Goal: Information Seeking & Learning: Learn about a topic

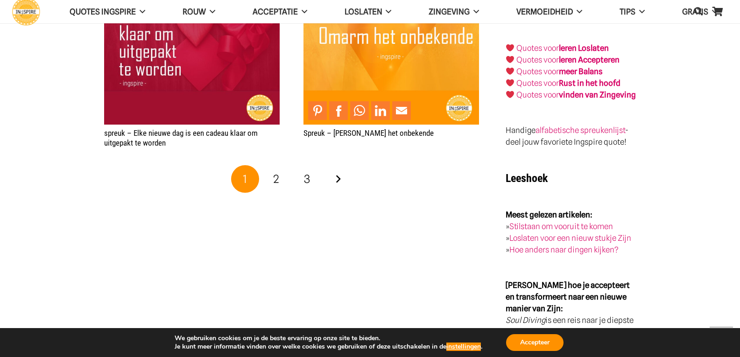
scroll to position [1729, 0]
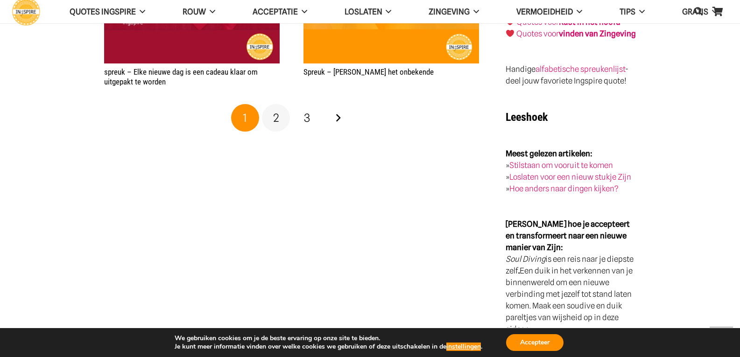
click at [274, 120] on span "2" at bounding box center [276, 118] width 6 height 14
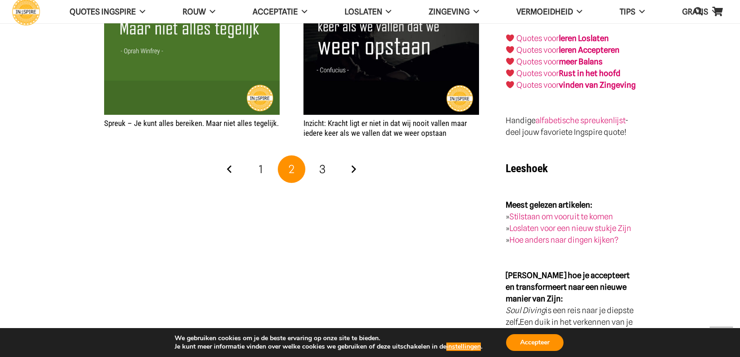
scroll to position [1682, 0]
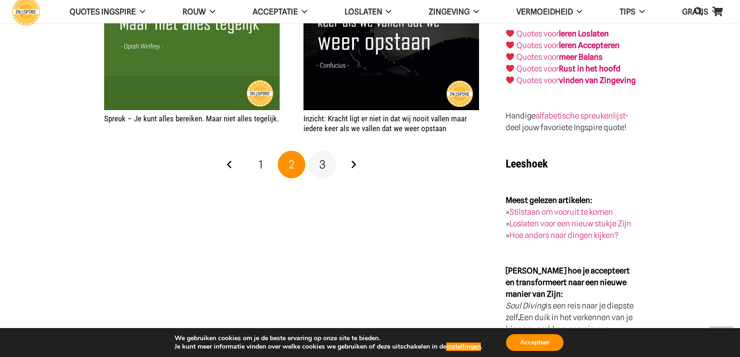
click at [323, 161] on span "3" at bounding box center [323, 165] width 6 height 14
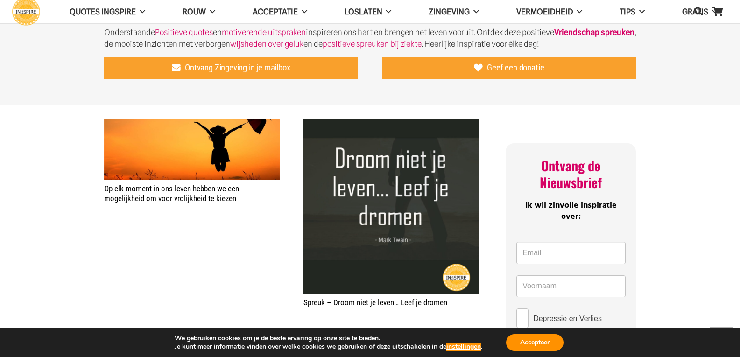
scroll to position [234, 0]
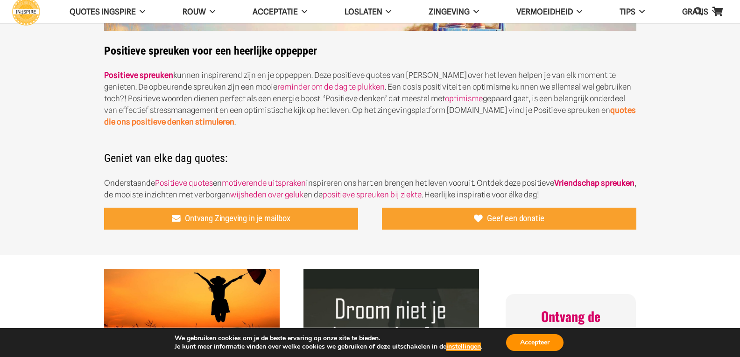
click at [174, 123] on link "quotes die ons positieve denken stimuleren" at bounding box center [370, 116] width 532 height 21
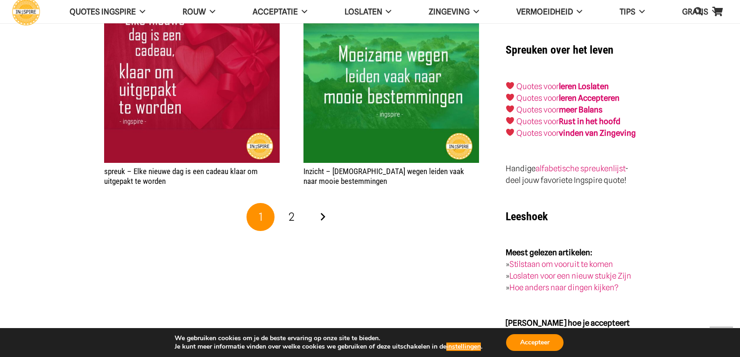
scroll to position [1635, 0]
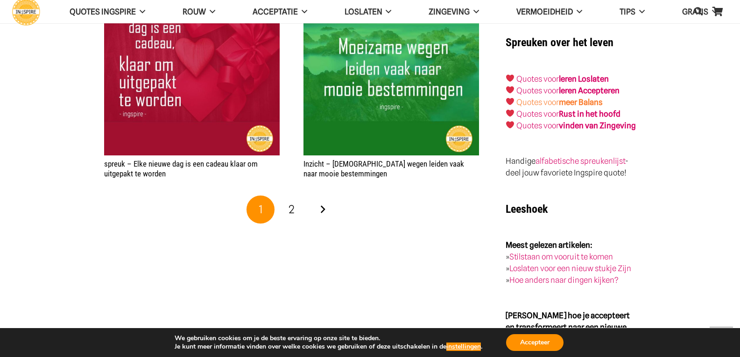
click at [602, 98] on strong "meer Balans" at bounding box center [581, 102] width 44 height 9
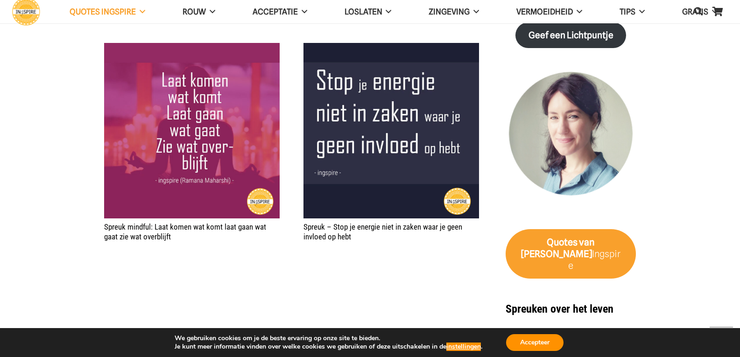
scroll to position [1401, 0]
